Goal: Book appointment/travel/reservation

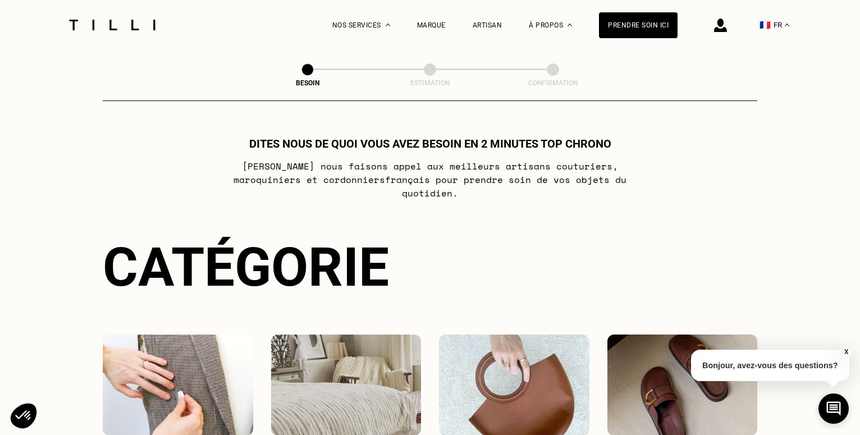
scroll to position [360, 0]
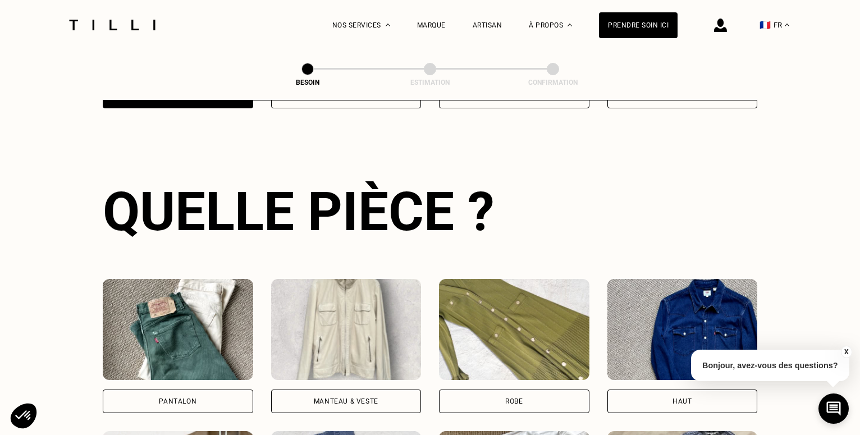
click at [848, 354] on button "X" at bounding box center [845, 352] width 11 height 12
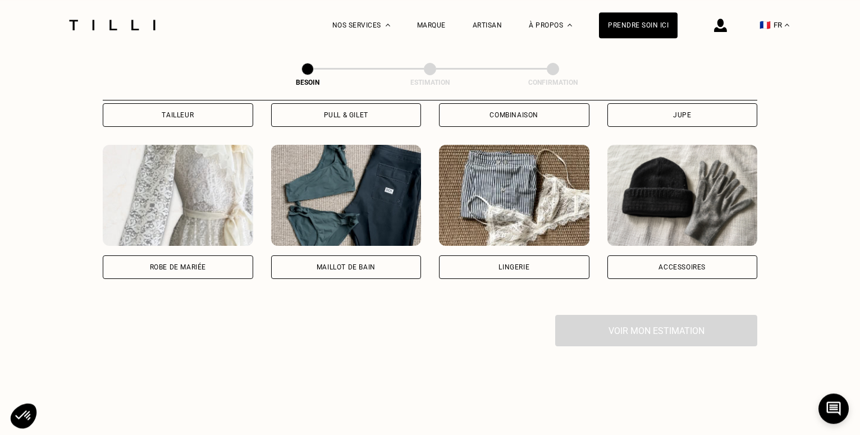
scroll to position [799, 0]
click at [706, 325] on div "Voir mon estimation" at bounding box center [430, 329] width 654 height 31
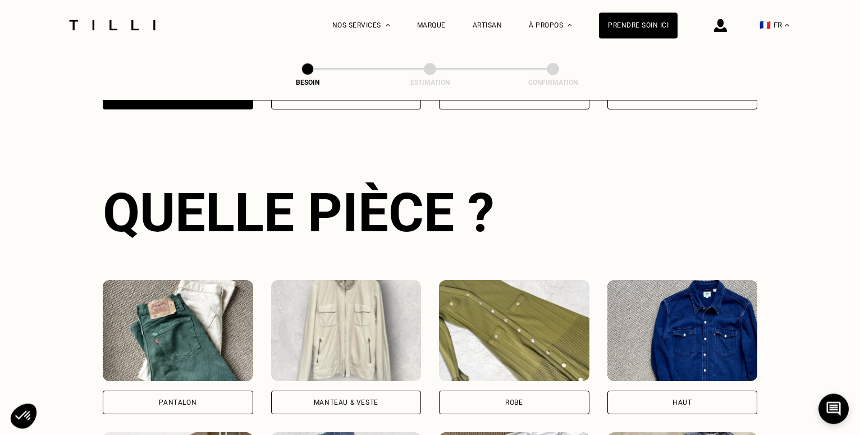
scroll to position [332, 0]
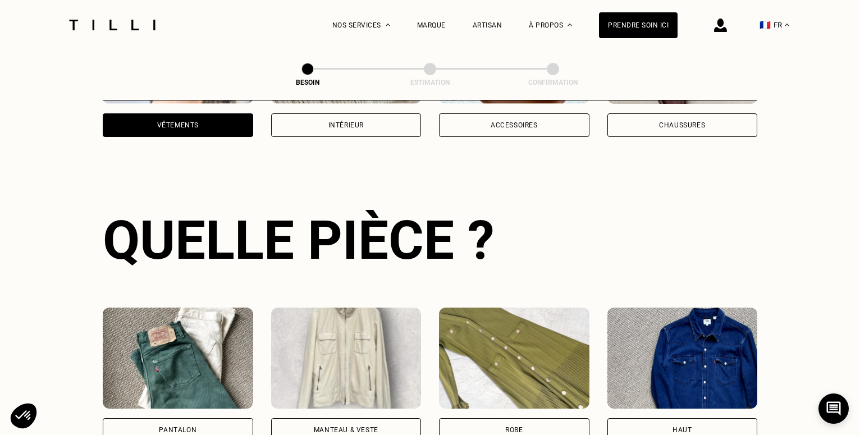
click at [343, 336] on img at bounding box center [346, 357] width 150 height 101
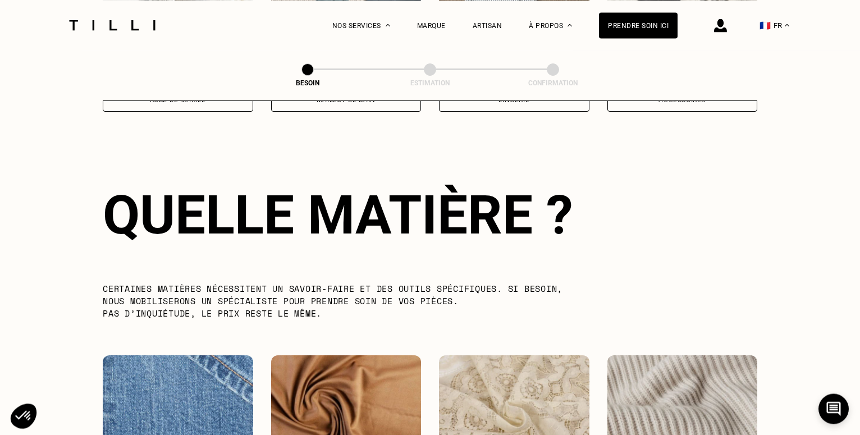
scroll to position [977, 0]
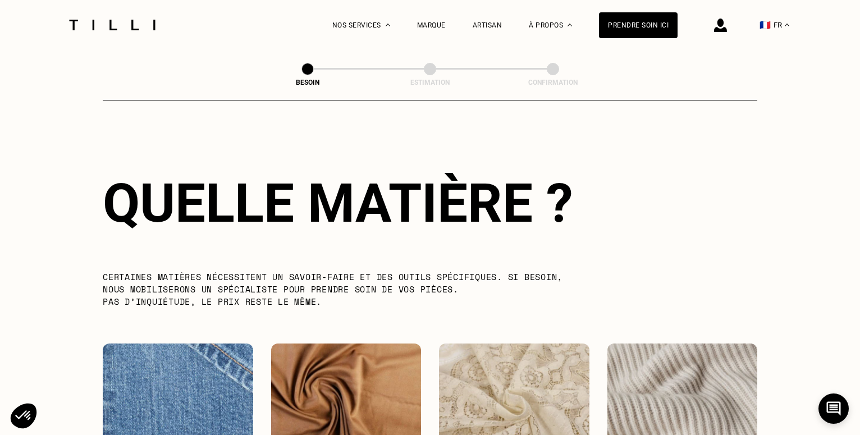
click at [343, 343] on img at bounding box center [346, 393] width 150 height 101
select select "FR"
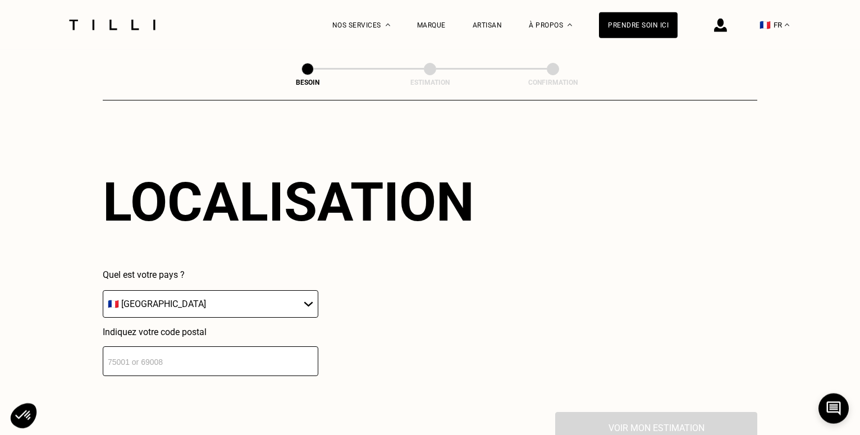
scroll to position [1509, 0]
click at [103, 290] on select "🇩🇪 [GEOGRAPHIC_DATA] 🇦🇹 [GEOGRAPHIC_DATA] 🇧🇪 [GEOGRAPHIC_DATA] 🇧🇬 Bulgarie 🇨🇾 C…" at bounding box center [210, 303] width 215 height 27
click at [306, 297] on select "🇩🇪 [GEOGRAPHIC_DATA] 🇦🇹 [GEOGRAPHIC_DATA] 🇧🇪 [GEOGRAPHIC_DATA] 🇧🇬 Bulgarie 🇨🇾 C…" at bounding box center [210, 303] width 215 height 27
click at [307, 357] on input "-1" at bounding box center [210, 361] width 215 height 30
type input "0"
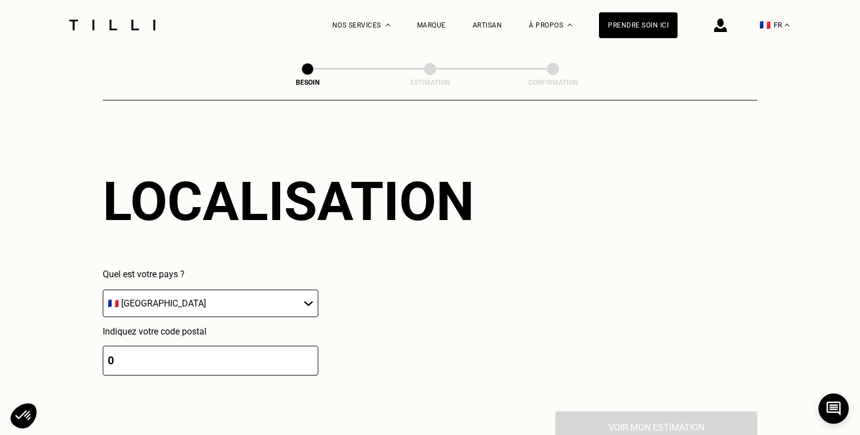
click at [307, 352] on input "0" at bounding box center [210, 361] width 215 height 30
click at [117, 356] on input "0" at bounding box center [210, 361] width 215 height 30
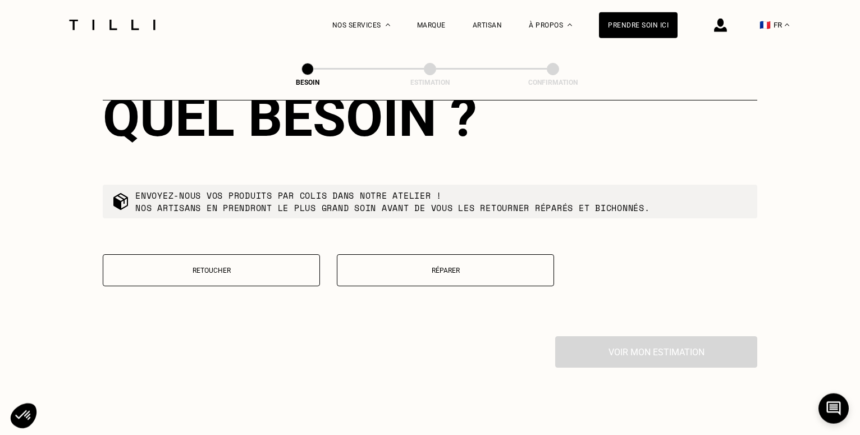
scroll to position [1903, 0]
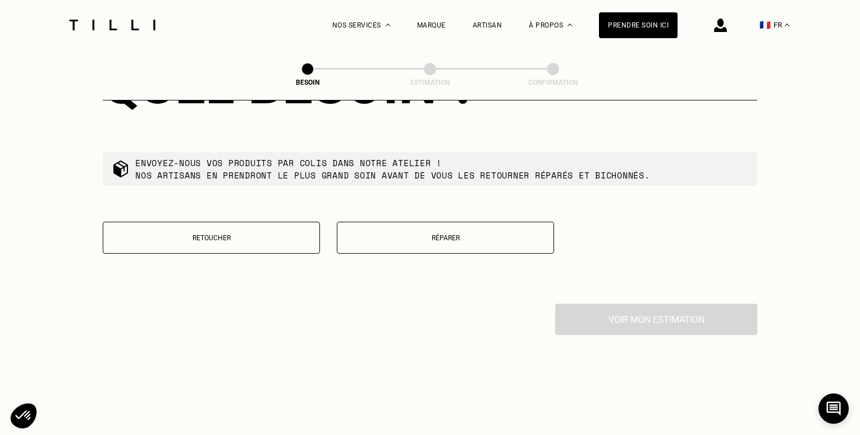
type input "97400"
click at [444, 236] on p "Réparer" at bounding box center [445, 238] width 205 height 8
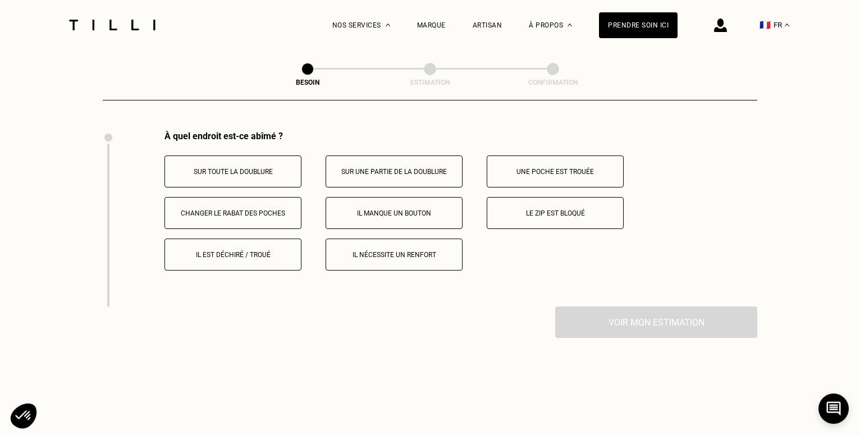
scroll to position [2076, 0]
click at [628, 318] on div "Voir mon estimation" at bounding box center [430, 321] width 654 height 31
